Goal: Information Seeking & Learning: Compare options

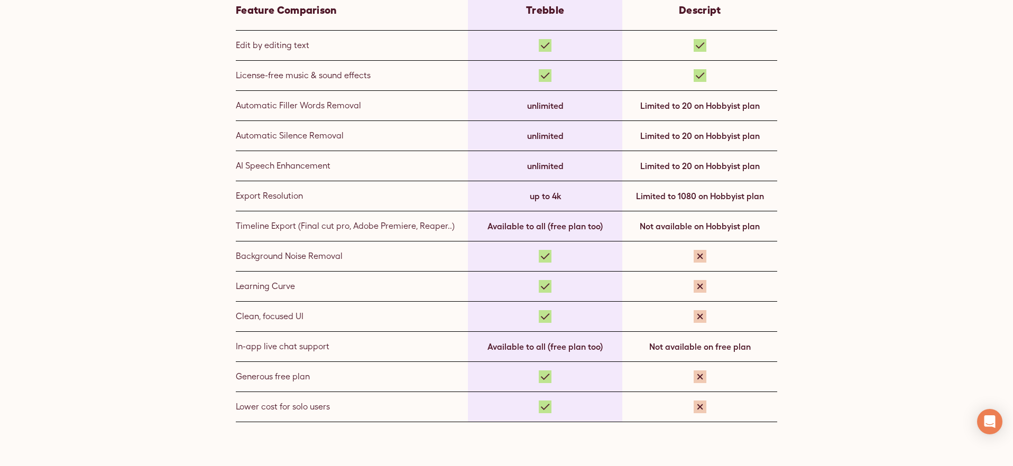
scroll to position [756, 0]
click at [373, 78] on div "License-free music & sound effects" at bounding box center [345, 74] width 219 height 13
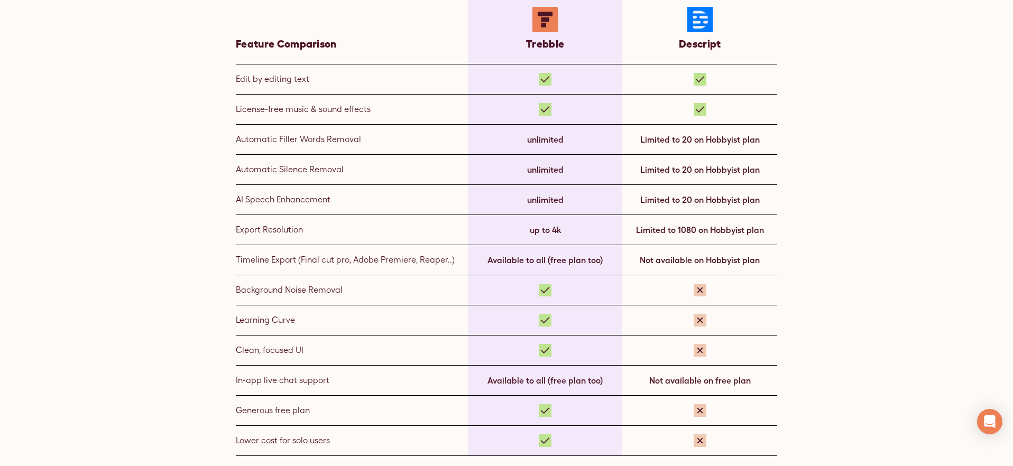
scroll to position [720, 0]
drag, startPoint x: 341, startPoint y: 110, endPoint x: 224, endPoint y: 105, distance: 116.9
click at [224, 105] on div "Feature Comparison at a Glance Feature Comparison Trebble Descript Edit by edit…" at bounding box center [506, 101] width 677 height 711
copy div "License-free music & sound effects"
drag, startPoint x: 363, startPoint y: 143, endPoint x: 236, endPoint y: 137, distance: 126.4
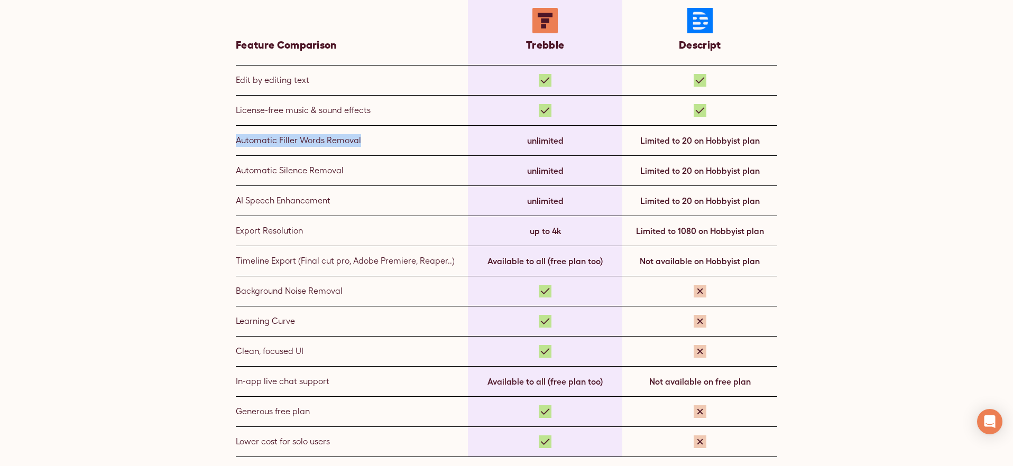
click at [236, 137] on div "Automatic Filler Words Removal" at bounding box center [345, 140] width 219 height 13
copy div "Automatic Filler Words Removal"
drag, startPoint x: 347, startPoint y: 205, endPoint x: 235, endPoint y: 203, distance: 111.5
click at [236, 203] on div "AI Speech Enhancement" at bounding box center [345, 201] width 219 height 13
copy div "AI Speech Enhancement"
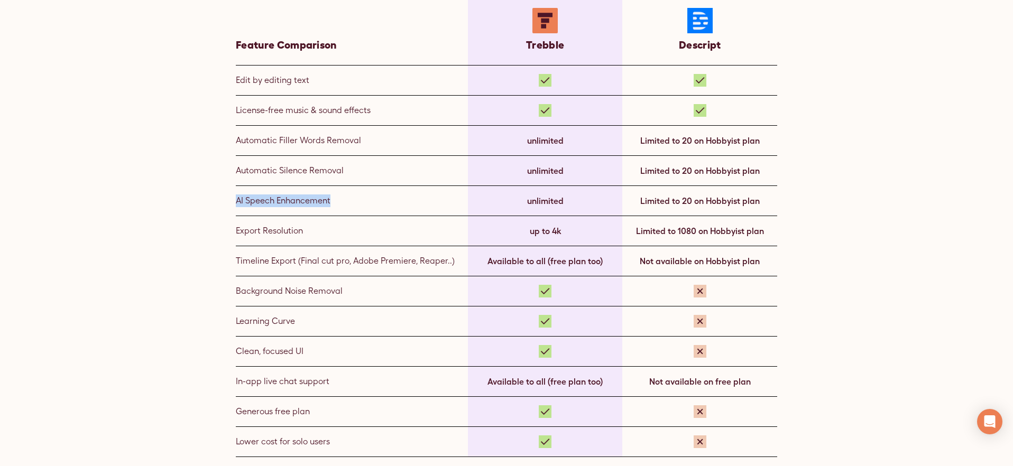
click at [335, 203] on div "AI Speech Enhancement" at bounding box center [345, 201] width 219 height 13
drag, startPoint x: 291, startPoint y: 197, endPoint x: 236, endPoint y: 198, distance: 55.0
click at [219, 192] on div "Feature Comparison at a Glance Feature Comparison Trebble Descript Edit by edit…" at bounding box center [506, 101] width 677 height 711
drag, startPoint x: 259, startPoint y: 199, endPoint x: 311, endPoint y: 200, distance: 51.8
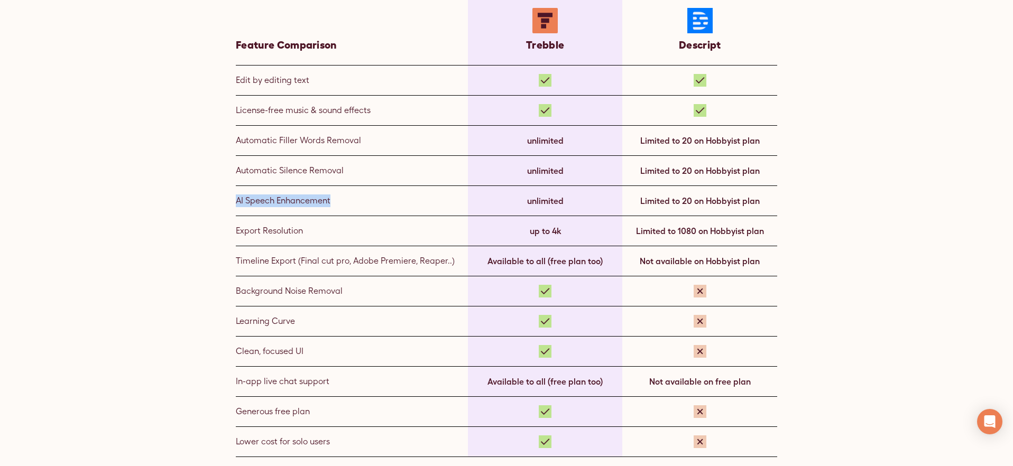
click at [311, 200] on div "AI Speech Enhancement" at bounding box center [345, 201] width 219 height 13
copy div "AI Speech Enhancement"
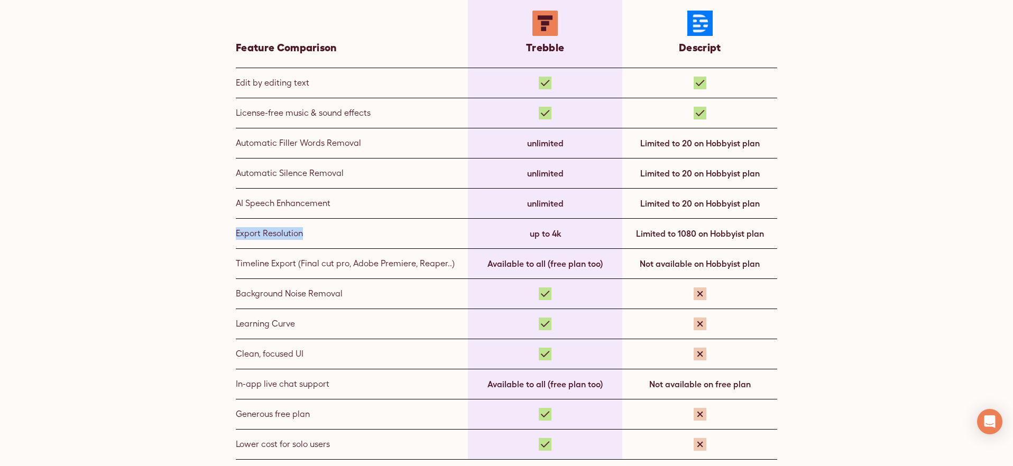
drag, startPoint x: 315, startPoint y: 232, endPoint x: 224, endPoint y: 229, distance: 91.0
click at [224, 229] on div "Feature Comparison at a Glance Feature Comparison Trebble Descript Edit by edit…" at bounding box center [506, 103] width 677 height 711
copy div "Export Resolution"
drag, startPoint x: 363, startPoint y: 230, endPoint x: 350, endPoint y: 233, distance: 12.4
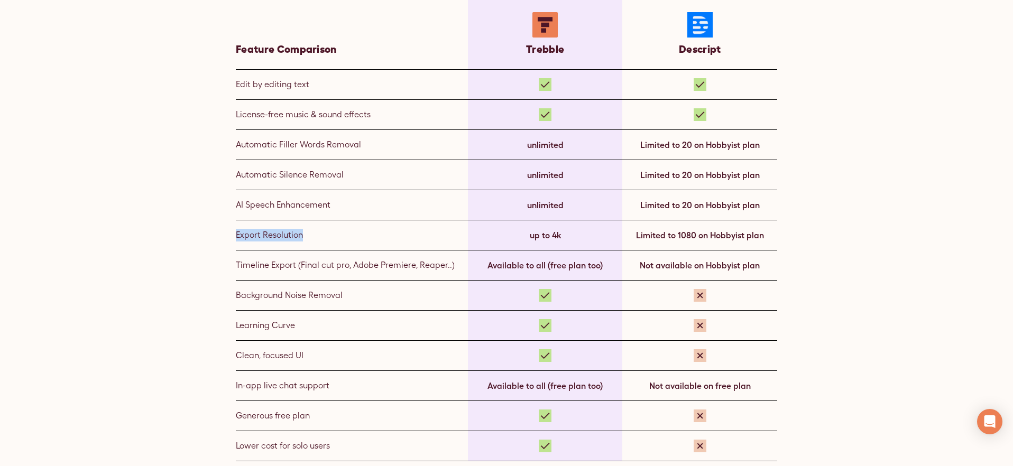
click at [362, 230] on div "Export Resolution" at bounding box center [345, 235] width 219 height 13
drag, startPoint x: 313, startPoint y: 236, endPoint x: 206, endPoint y: 230, distance: 107.5
click at [206, 230] on div "Feature Comparison at a Glance Feature Comparison Trebble Descript Edit by edit…" at bounding box center [506, 105] width 677 height 711
copy div "Export Resolution"
drag, startPoint x: 562, startPoint y: 233, endPoint x: 523, endPoint y: 233, distance: 39.1
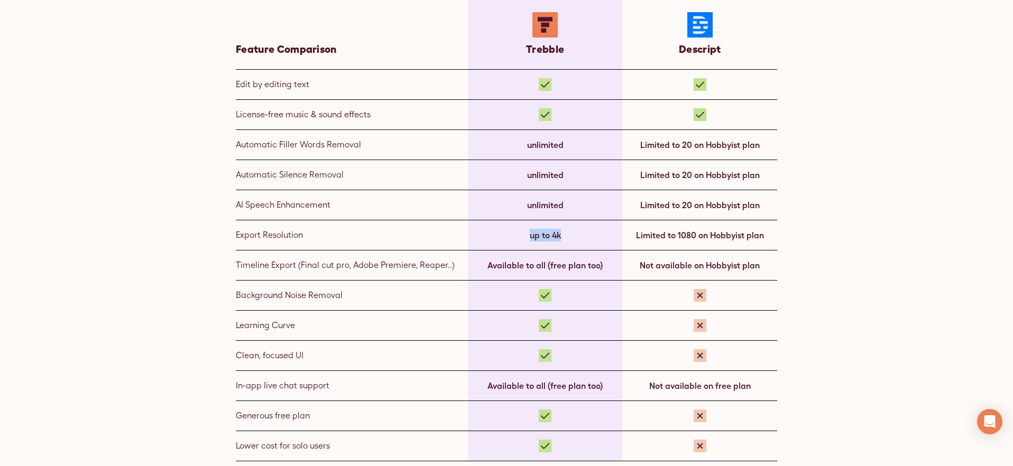
click at [523, 233] on div "up to 4k" at bounding box center [545, 235] width 155 height 30
copy div "up to 4k"
drag, startPoint x: 706, startPoint y: 237, endPoint x: 632, endPoint y: 236, distance: 74.0
click at [632, 236] on div "Limited to 1080 on Hobbyist plan" at bounding box center [699, 236] width 155 height 30
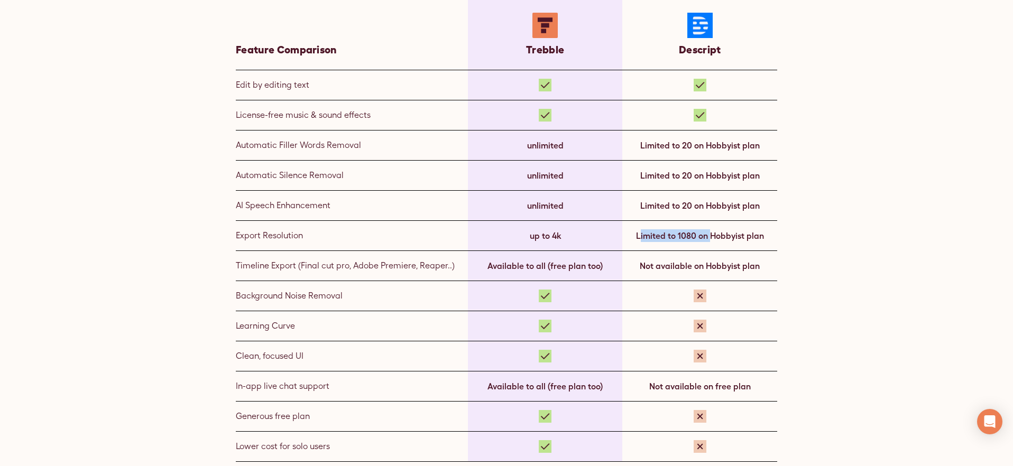
copy div "Limited to 1080 on"
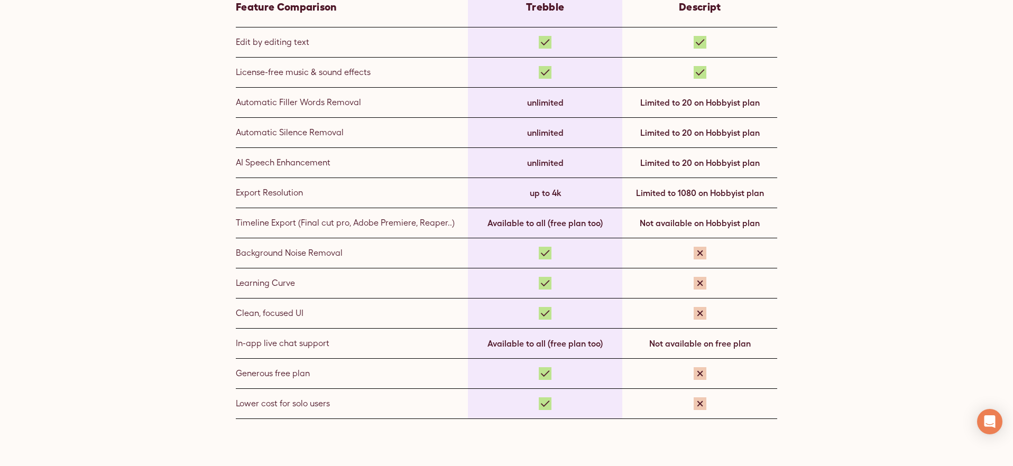
scroll to position [754, 0]
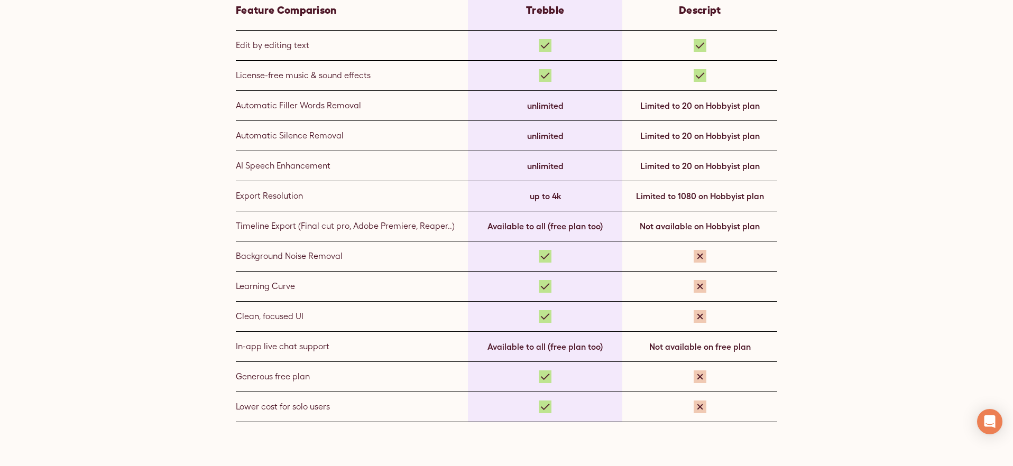
click at [761, 198] on div "Limited to 1080 on Hobbyist plan" at bounding box center [700, 196] width 128 height 13
drag, startPoint x: 784, startPoint y: 194, endPoint x: 271, endPoint y: 96, distance: 522.5
click at [271, 96] on div "Feature Comparison at a Glance Feature Comparison Trebble Descript Edit by edit…" at bounding box center [506, 67] width 677 height 711
click at [283, 378] on div "Generous free plan" at bounding box center [345, 378] width 219 height 13
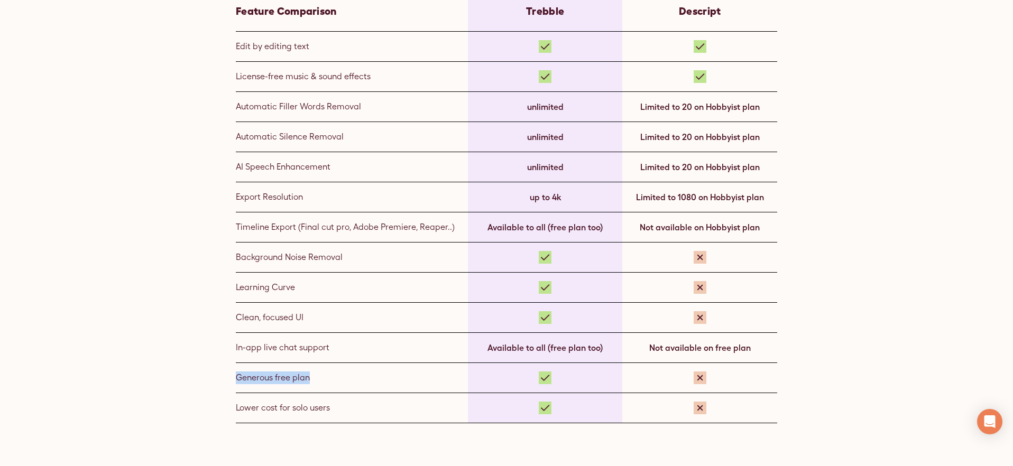
drag, startPoint x: 325, startPoint y: 379, endPoint x: 234, endPoint y: 375, distance: 91.5
click at [234, 375] on div "Feature Comparison at a Glance Feature Comparison Trebble Descript Edit by edit…" at bounding box center [506, 67] width 677 height 711
copy div "Generous free plan"
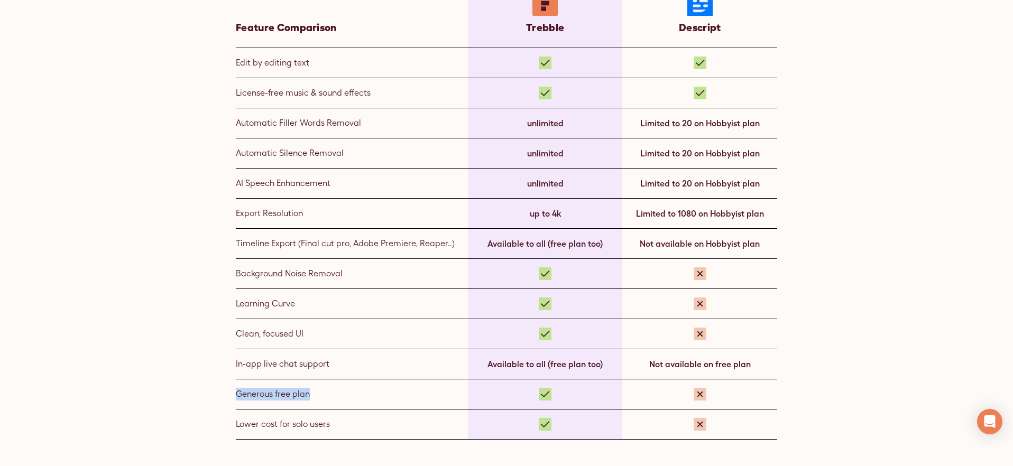
scroll to position [745, 0]
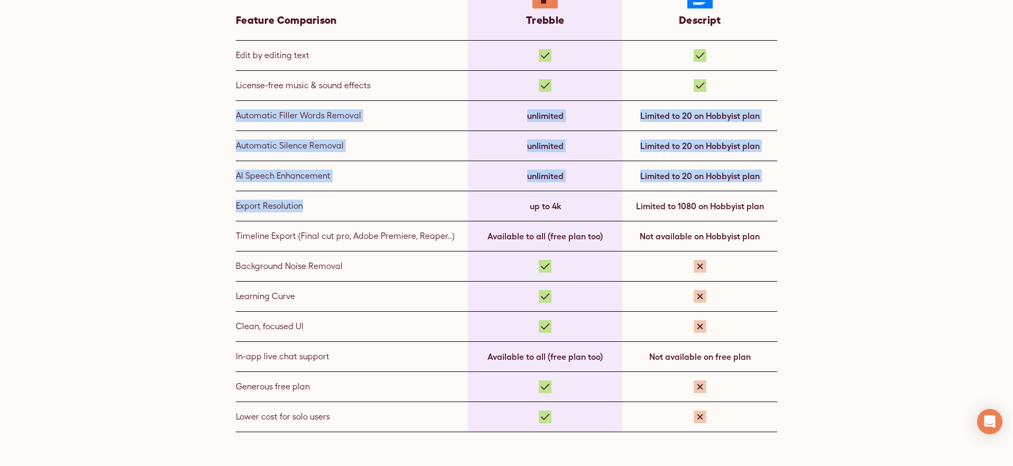
drag, startPoint x: 303, startPoint y: 175, endPoint x: 218, endPoint y: 102, distance: 112.0
click at [218, 102] on div "Feature Comparison at a Glance Feature Comparison Trebble Descript Edit by edit…" at bounding box center [506, 76] width 677 height 711
copy div "Automatic Filler Words Removal unlimited Limited to 20 on Hobbyist plan Automat…"
drag, startPoint x: 753, startPoint y: 356, endPoint x: 244, endPoint y: 258, distance: 518.3
click at [244, 258] on div "Edit by editing text License-free music & sound effects Automatic Filler Words …" at bounding box center [506, 237] width 541 height 392
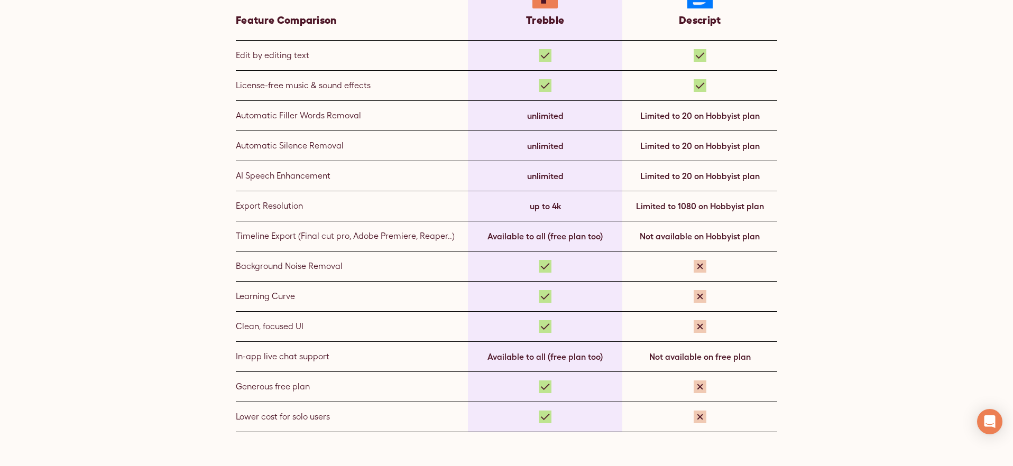
click at [247, 237] on div "Timeline Export (Final cut pro, Adobe Premiere, Reaper..)" at bounding box center [345, 236] width 219 height 13
drag, startPoint x: 396, startPoint y: 84, endPoint x: 231, endPoint y: 87, distance: 165.5
click at [231, 87] on div "Feature Comparison at a Glance Feature Comparison Trebble Descript Edit by edit…" at bounding box center [506, 76] width 677 height 711
click at [366, 78] on div "License-free music & sound effects" at bounding box center [352, 86] width 232 height 30
drag, startPoint x: 362, startPoint y: 87, endPoint x: 271, endPoint y: 34, distance: 105.6
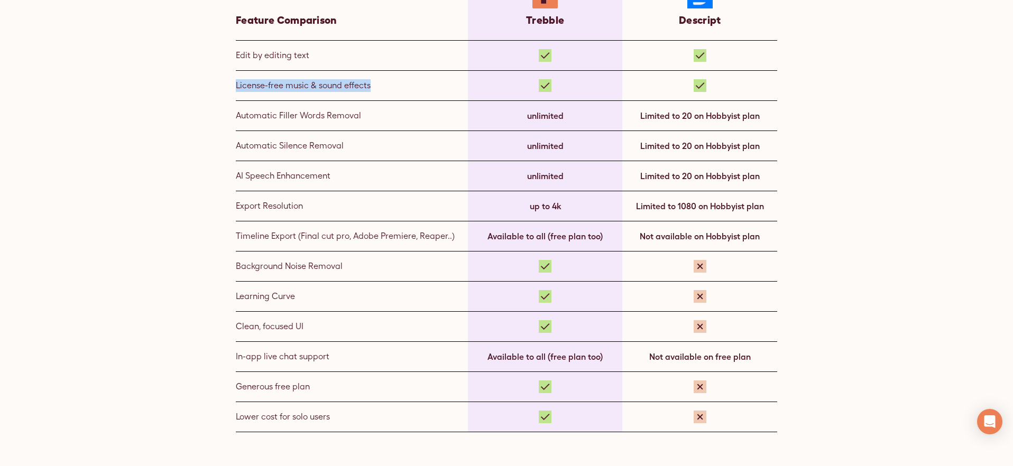
click at [242, 77] on div "License-free music & sound effects" at bounding box center [352, 86] width 232 height 30
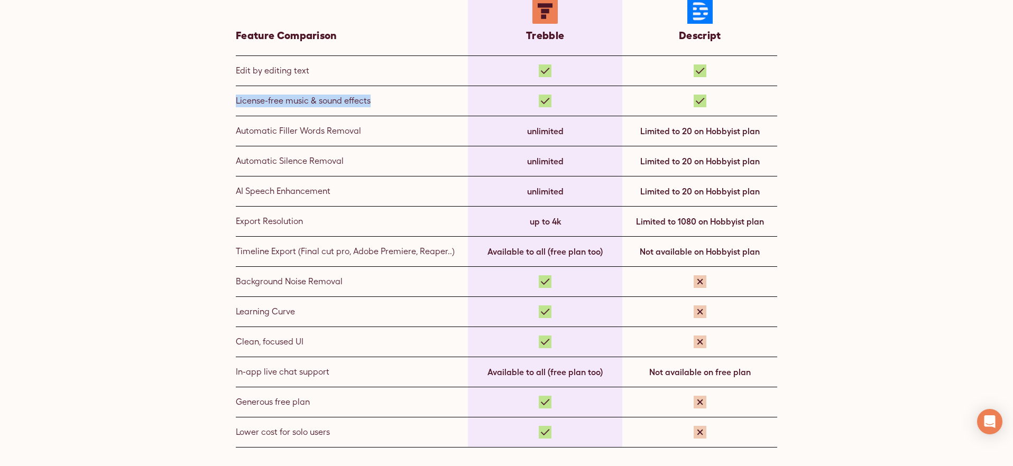
scroll to position [763, 0]
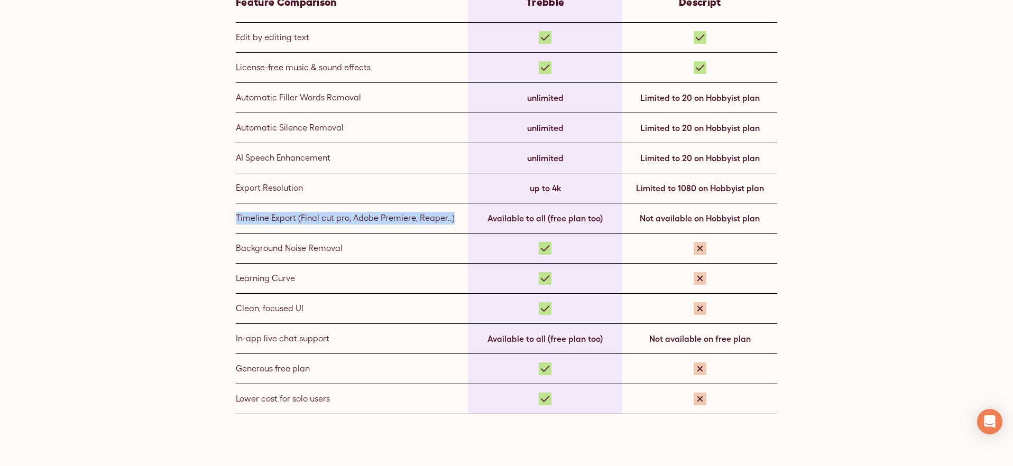
drag, startPoint x: 440, startPoint y: 215, endPoint x: 236, endPoint y: 213, distance: 204.0
click at [236, 213] on div "Timeline Export (Final cut pro, Adobe Premiere, Reaper..)" at bounding box center [345, 218] width 219 height 13
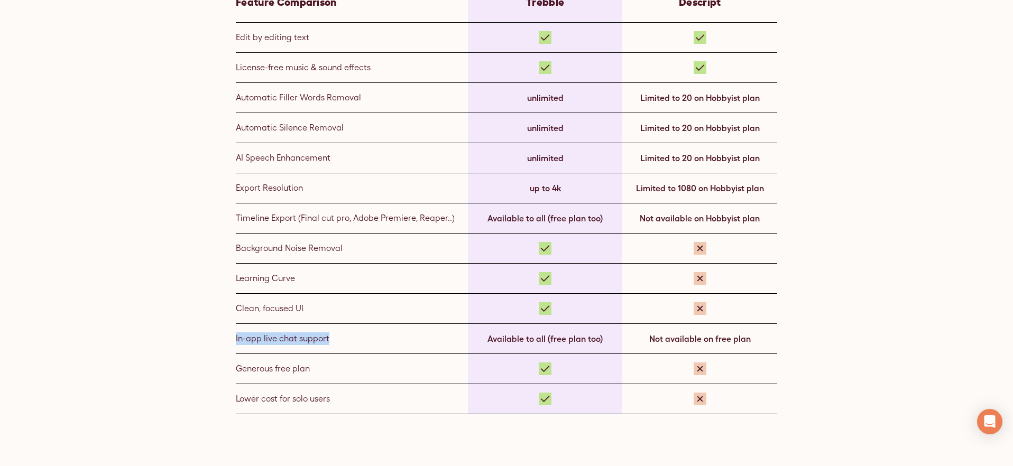
drag, startPoint x: 296, startPoint y: 336, endPoint x: 236, endPoint y: 334, distance: 60.3
click at [236, 334] on div "In-app live chat support" at bounding box center [345, 338] width 219 height 13
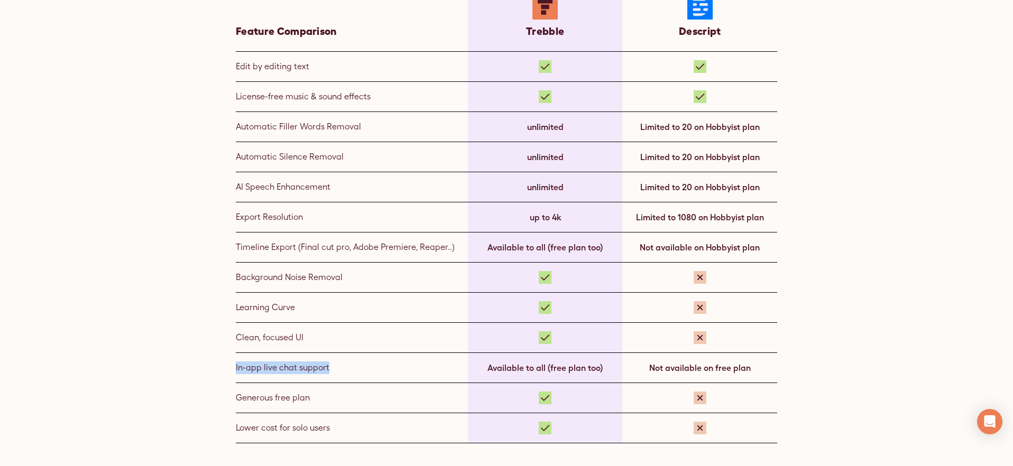
scroll to position [734, 0]
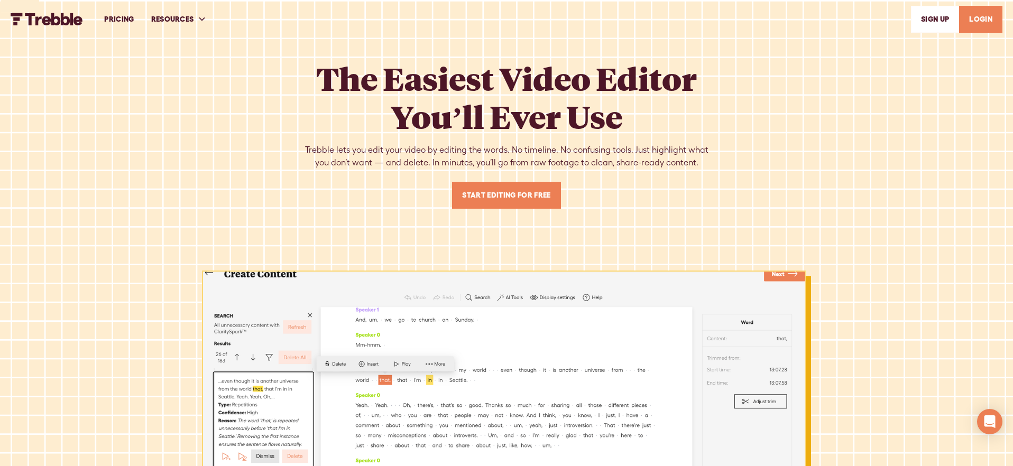
scroll to position [3977, 0]
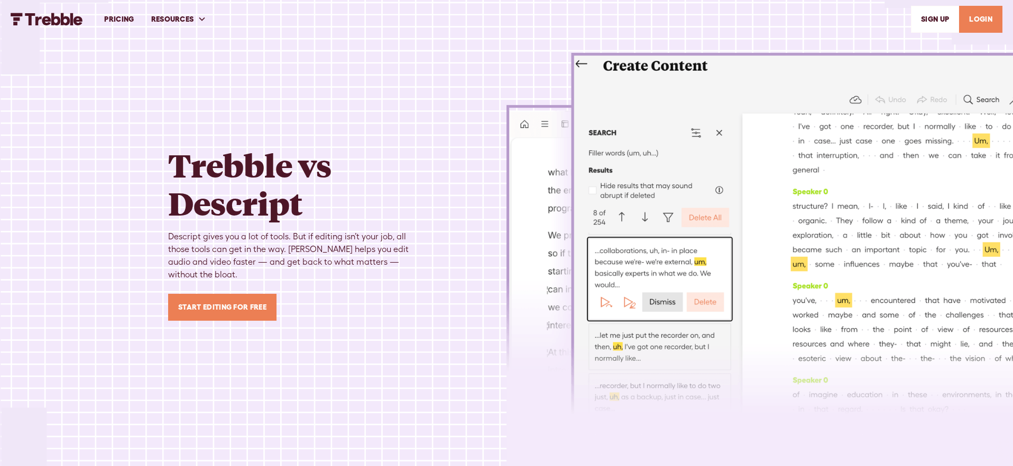
scroll to position [734, 0]
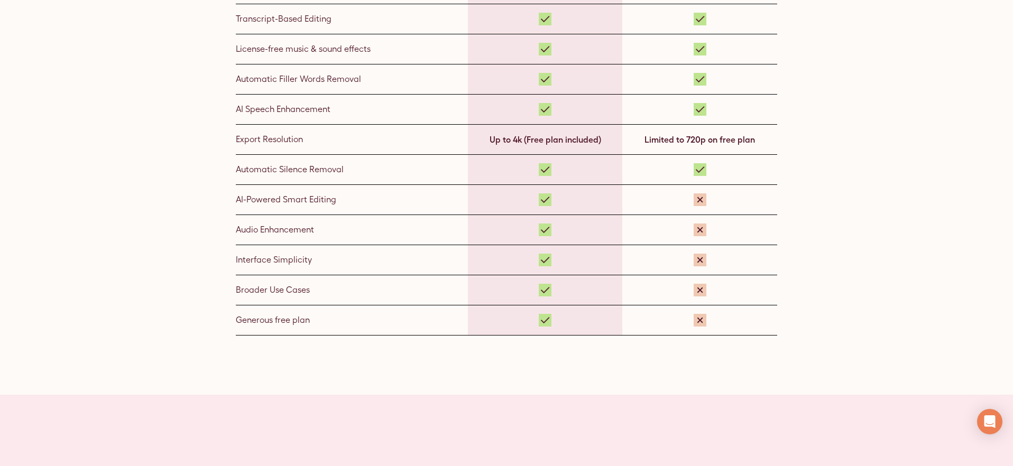
scroll to position [809, 0]
drag, startPoint x: 317, startPoint y: 200, endPoint x: 235, endPoint y: 200, distance: 82.5
copy div "AI-Powered Smart Editing"
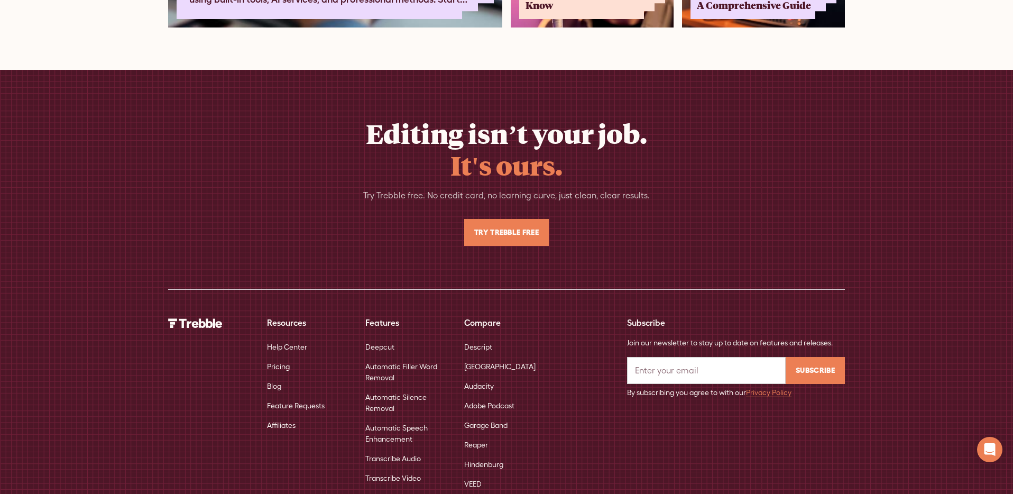
scroll to position [6806, 0]
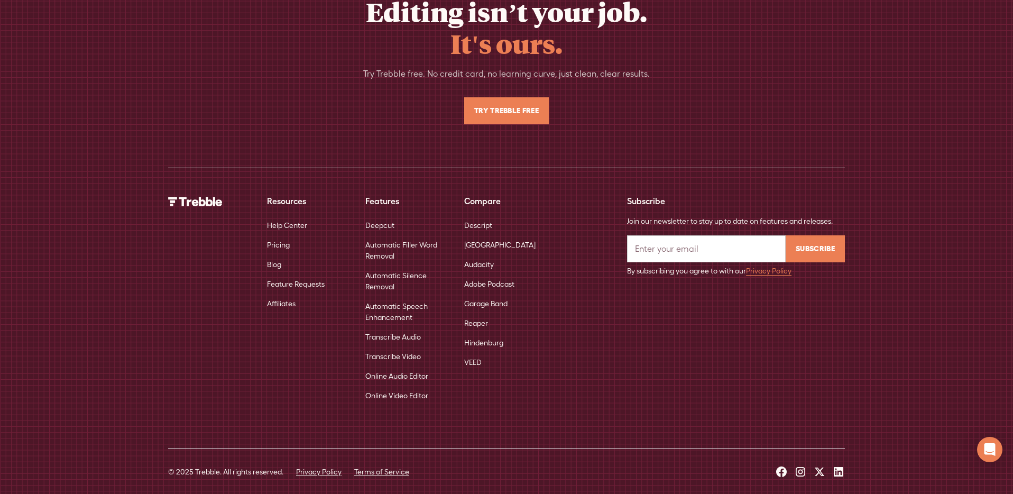
click at [479, 216] on link "Descript" at bounding box center [478, 226] width 28 height 20
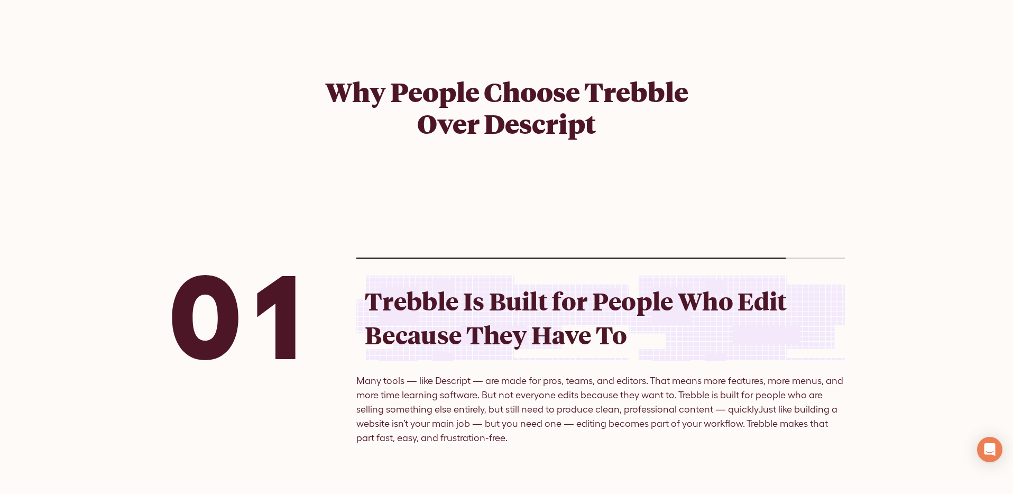
scroll to position [1345, 0]
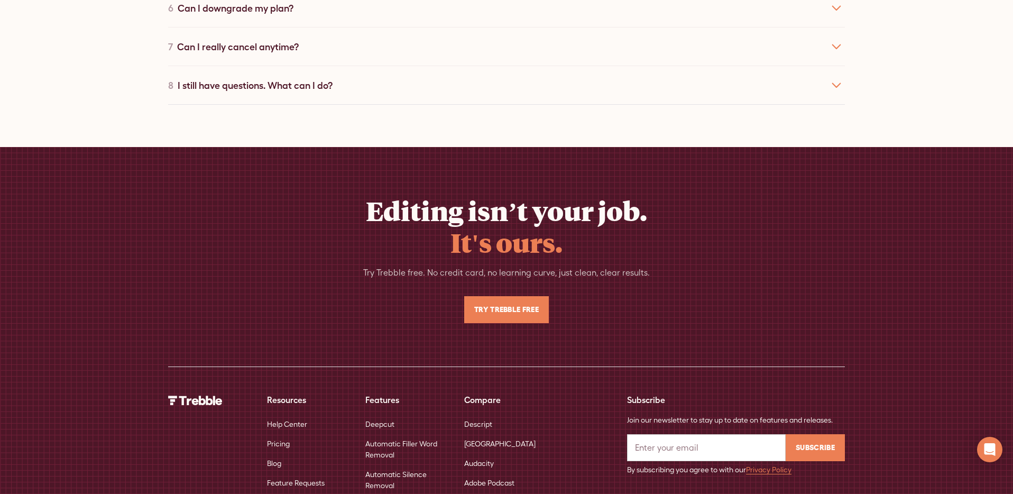
scroll to position [5293, 0]
